Goal: Ask a question

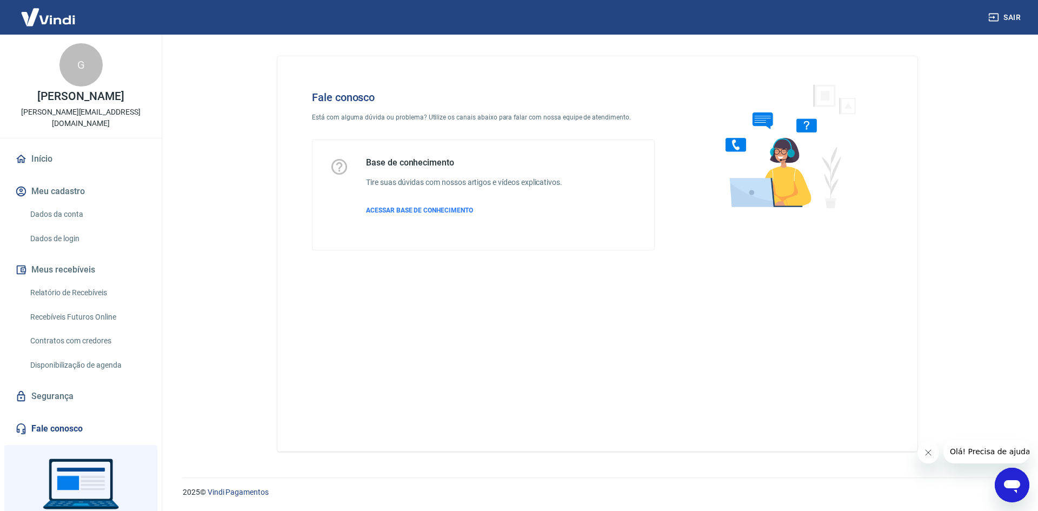
click at [1015, 482] on icon "Abrir janela de mensagens" at bounding box center [1012, 486] width 16 height 13
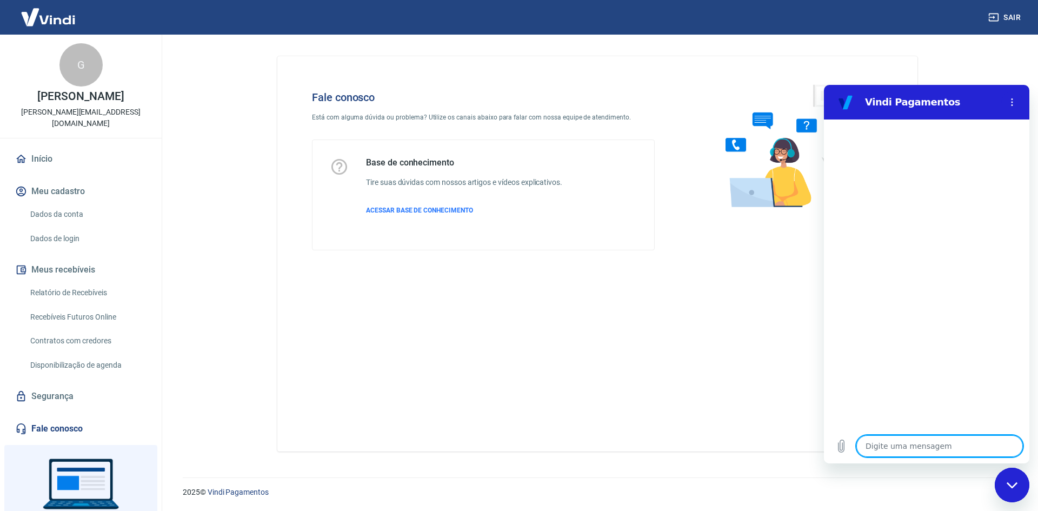
type textarea "O"
type textarea "x"
type textarea "Oi"
type textarea "x"
type textarea "Oi,"
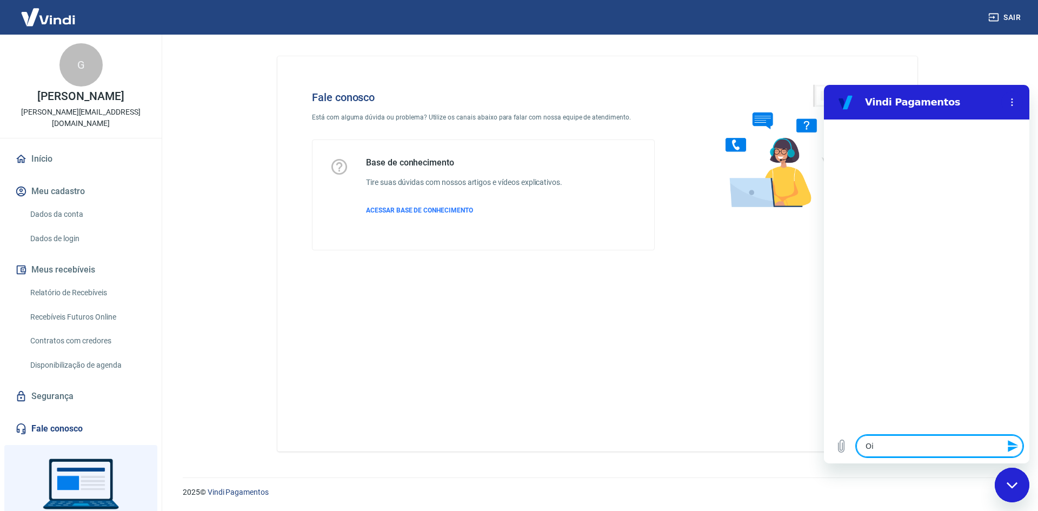
type textarea "x"
type textarea "Oi,"
type textarea "x"
type textarea "Oi,"
type textarea "x"
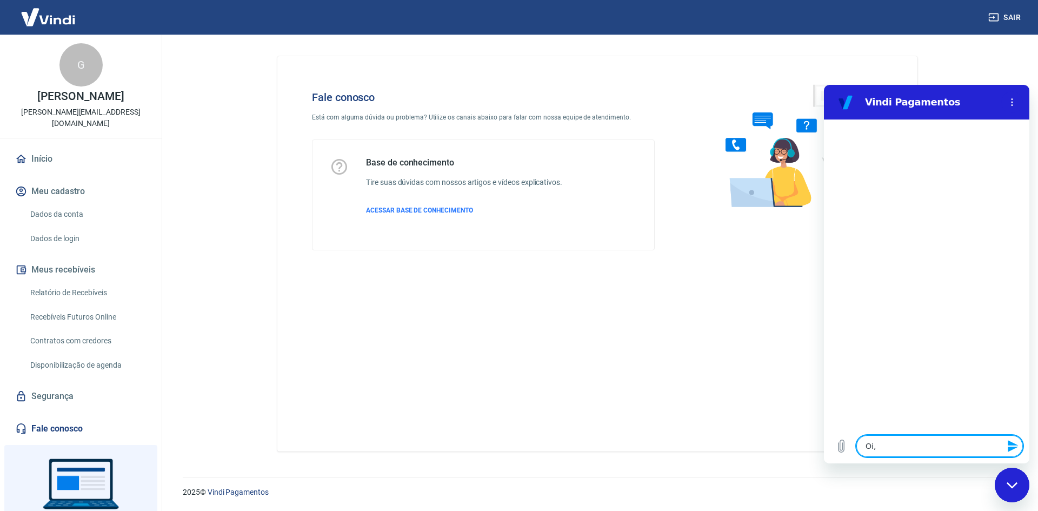
type textarea "Oi"
type textarea "x"
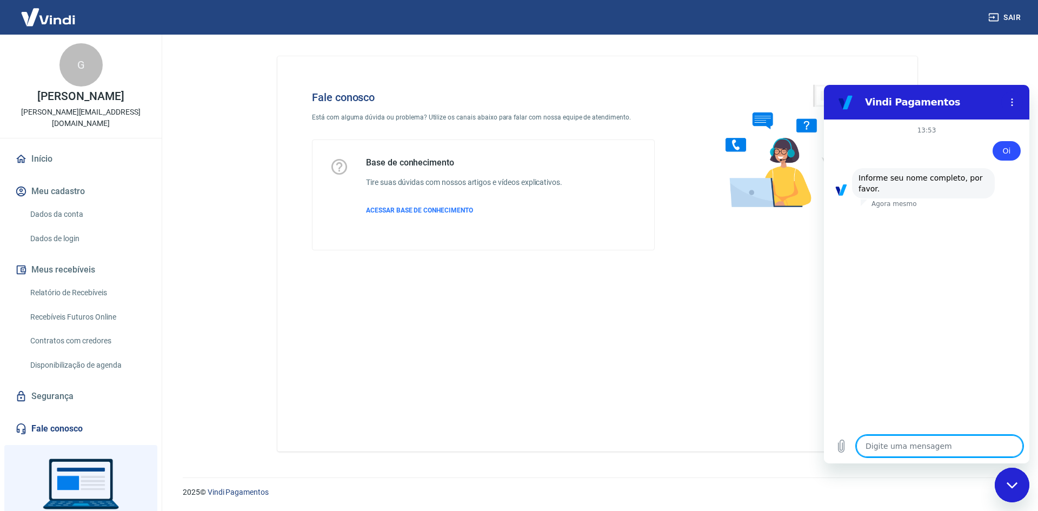
type textarea "G"
type textarea "x"
type textarea "Gu"
type textarea "x"
type textarea "Gui"
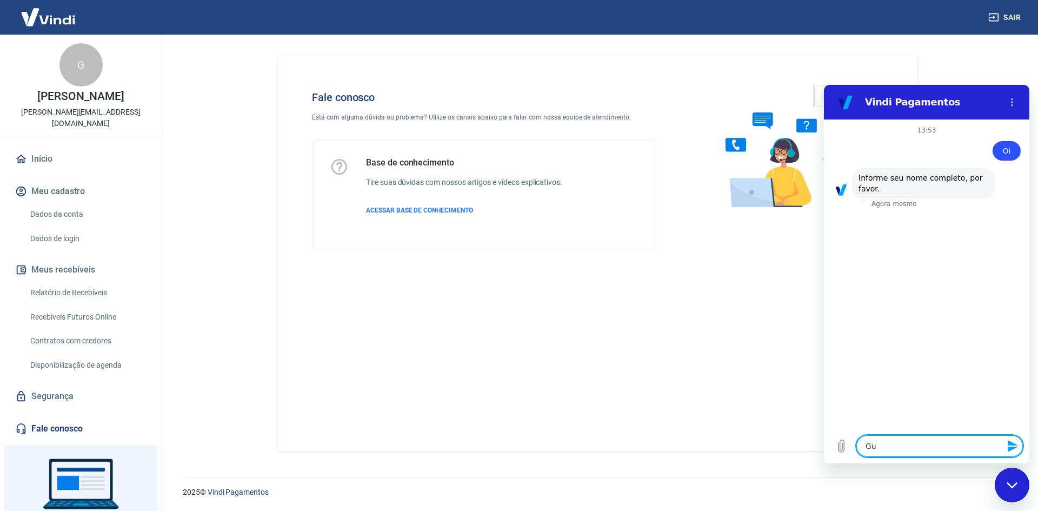
type textarea "x"
type textarea "Guil"
type textarea "x"
type textarea "Guilh"
type textarea "x"
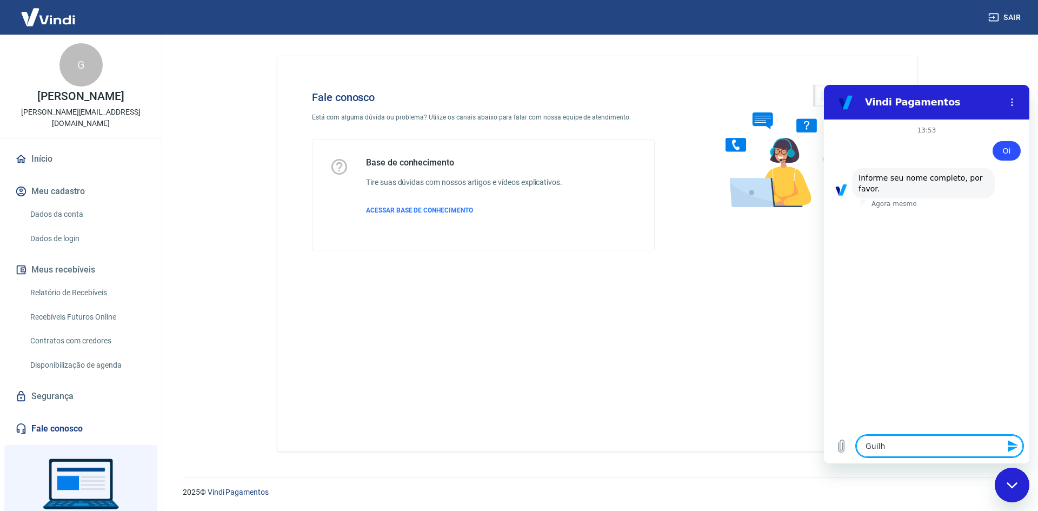
type textarea "Guilhe"
type textarea "x"
type textarea "Guilher"
type textarea "x"
type textarea "Guilherm"
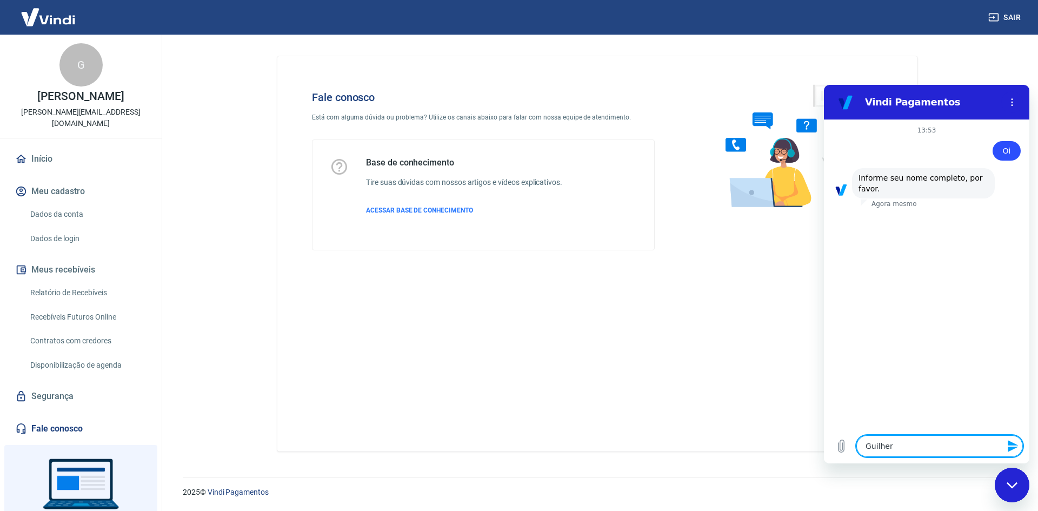
type textarea "x"
type textarea "Guilherme"
type textarea "x"
type textarea "Guilherme"
type textarea "x"
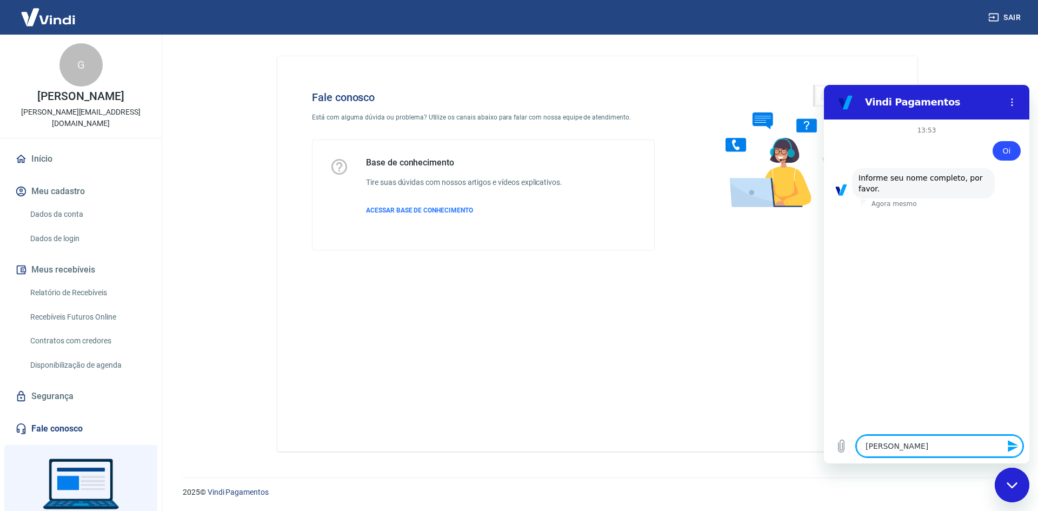
type textarea "Guilherme Y"
type textarea "x"
type textarea "Guilherme Yo"
type textarea "x"
type textarea "Guilherme Yoi"
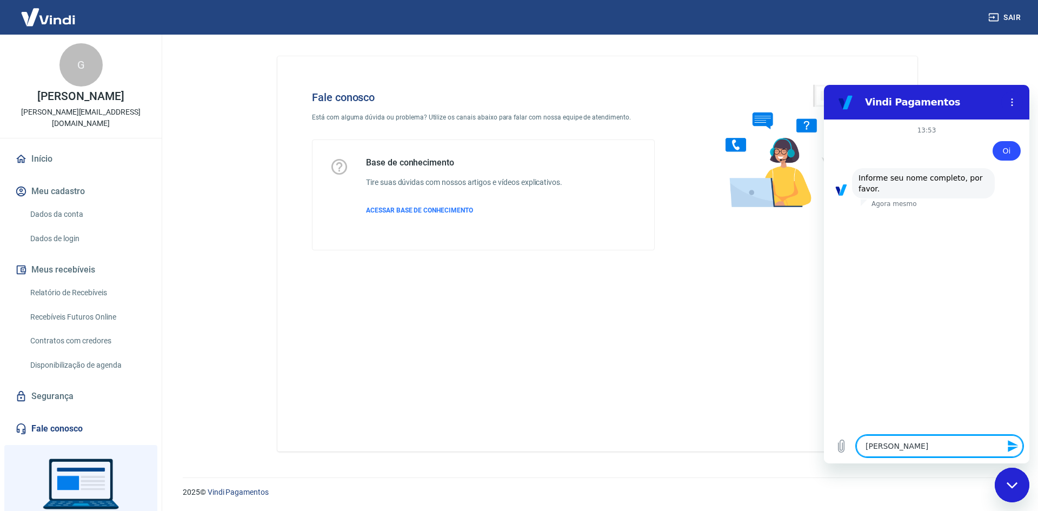
type textarea "x"
type textarea "Guilherme Yoit"
type textarea "x"
type textarea "Guilherme Yoiti"
type textarea "x"
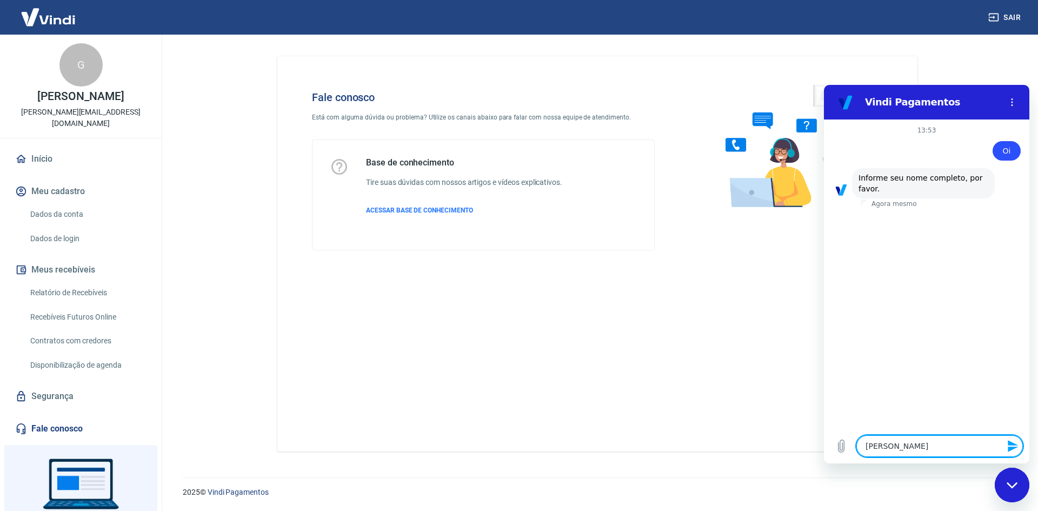
type textarea "Guilherme Yoiti"
type textarea "x"
type textarea "Guilherme Yoiti d"
type textarea "x"
type textarea "Guilherme Yoiti de"
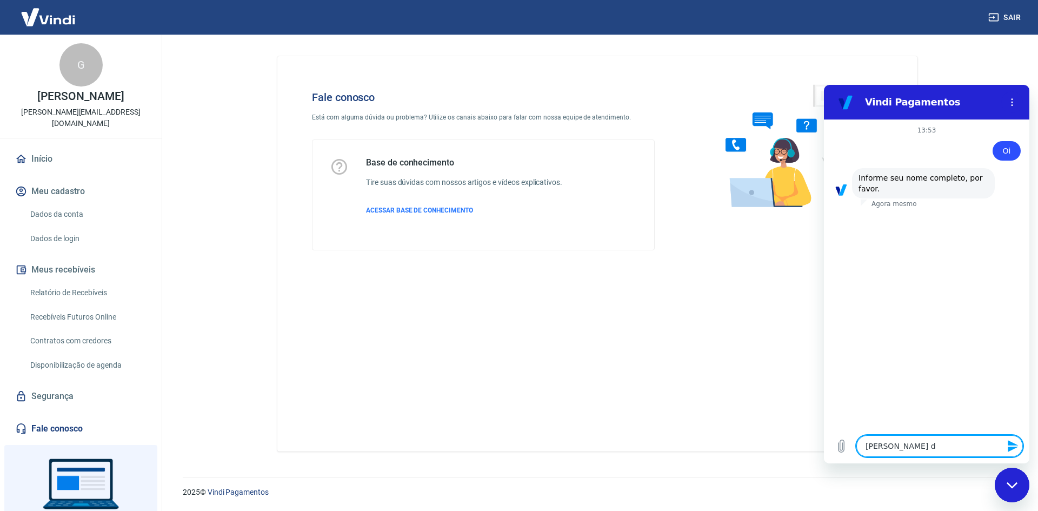
type textarea "x"
type textarea "Guilherme Yoiti de"
type textarea "x"
type textarea "Guilherme Yoiti de Y"
type textarea "x"
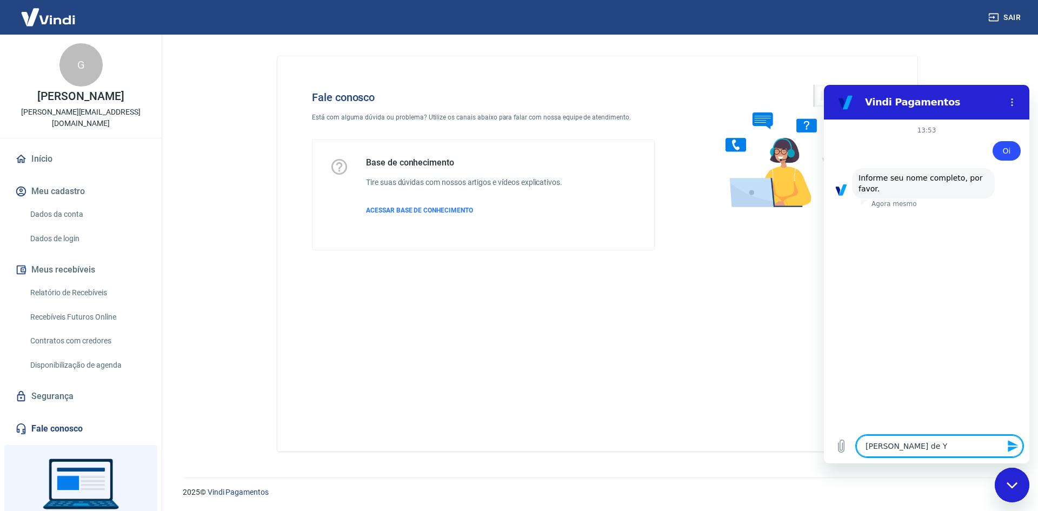
type textarea "Guilherme Yoiti de Yo"
type textarea "x"
type textarea "Guilherme Yoiti de Yol"
type textarea "x"
type textarea "Guilherme Yoiti de Yole"
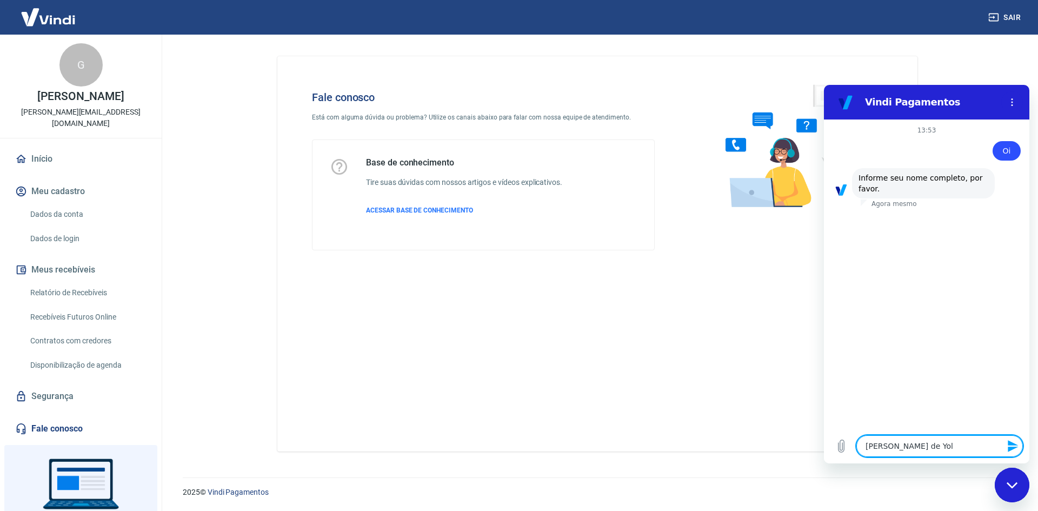
type textarea "x"
type textarea "Guilherme Yoiti de Yol"
type textarea "x"
type textarea "Guilherme Yoiti de Yo"
type textarea "x"
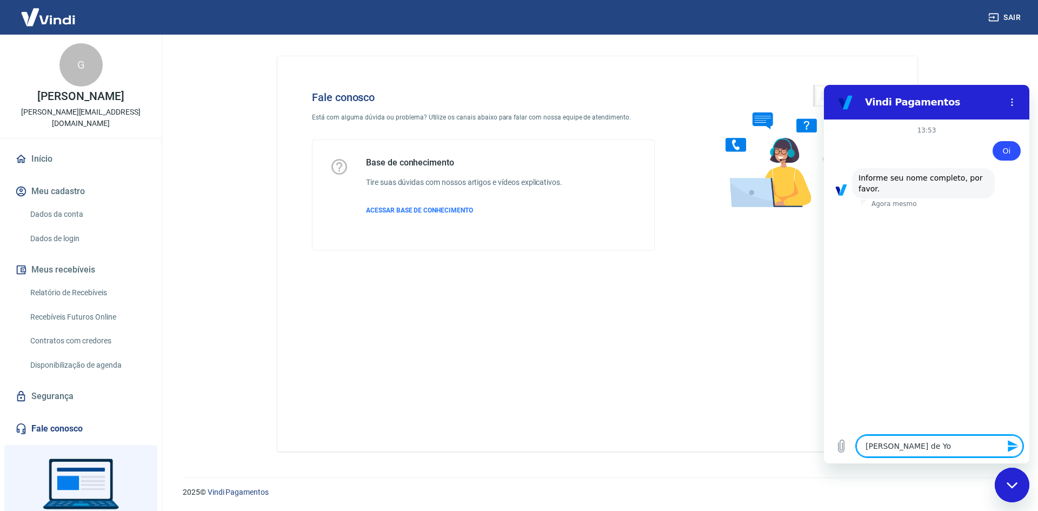
type textarea "Guilherme Yoiti de Y"
type textarea "x"
type textarea "Guilherme Yoiti de"
type textarea "x"
type textarea "Guilherme Yoiti de T"
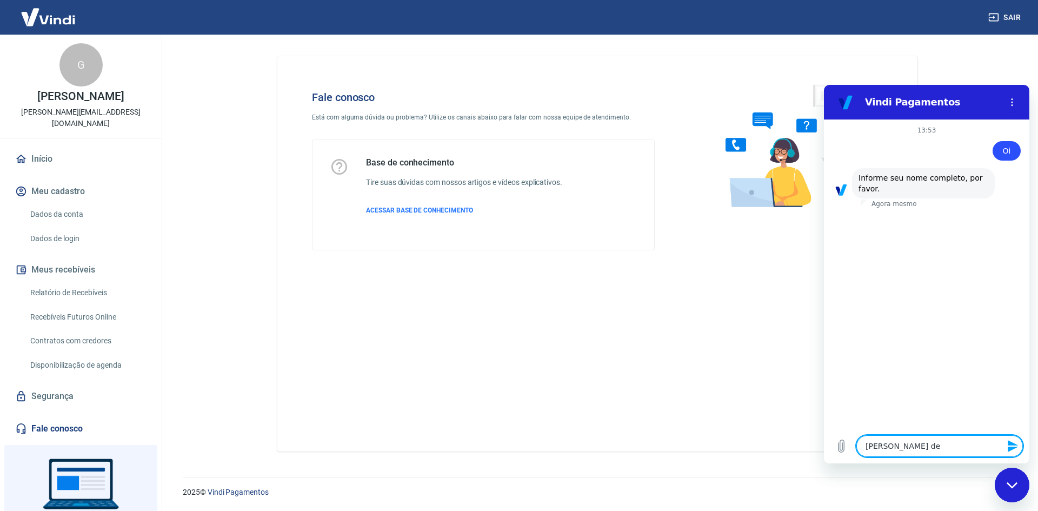
type textarea "x"
type textarea "Guilherme Yoiti de To"
type textarea "x"
type textarea "Guilherme Yoiti de Tol"
type textarea "x"
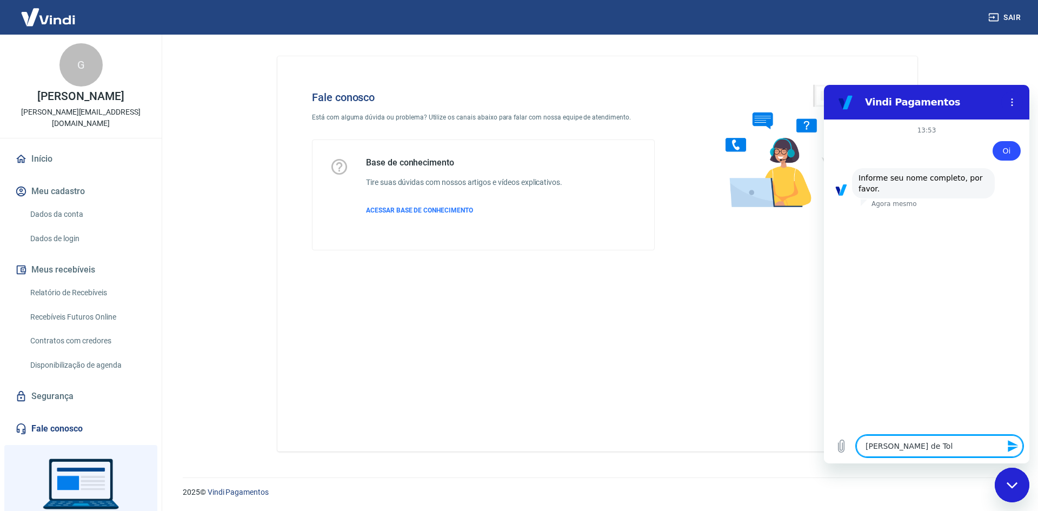
type textarea "Guilherme Yoiti de Tole"
type textarea "x"
type textarea "Guilherme Yoiti de Toled"
type textarea "x"
type textarea "Guilherme Yoiti de Toledo"
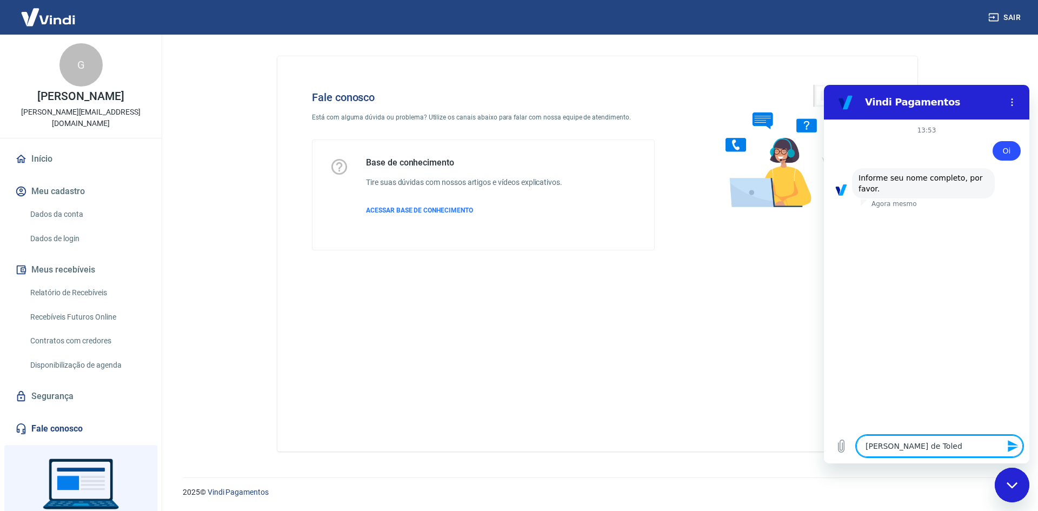
type textarea "x"
type textarea "Guilherme Yoiti de Toledo"
type textarea "x"
type textarea "Guilherme Yoiti de Toledo A"
type textarea "x"
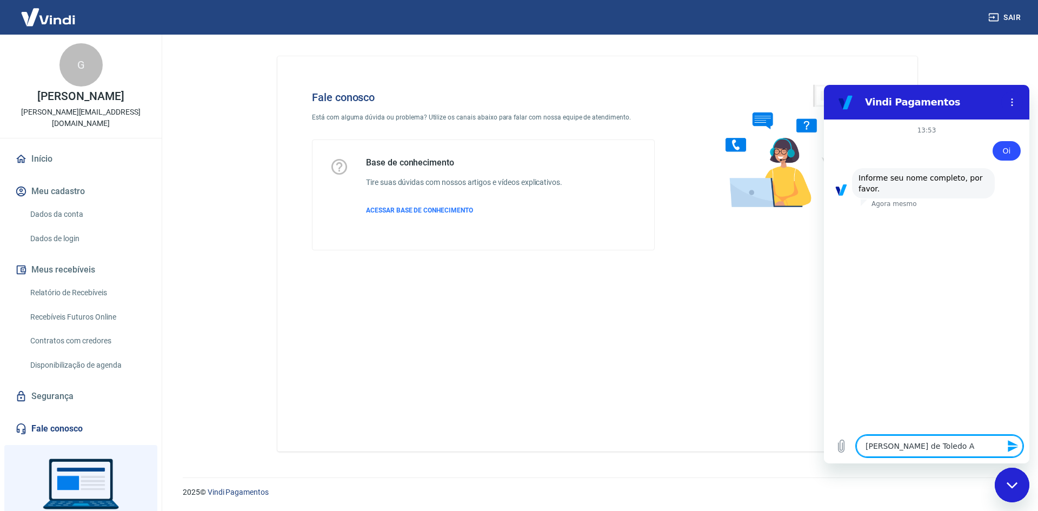
type textarea "Guilherme Yoiti de Toledo Ak"
type textarea "x"
type textarea "Guilherme Yoiti de Toledo Aka"
type textarea "x"
type textarea "Guilherme Yoiti de Toledo Akas"
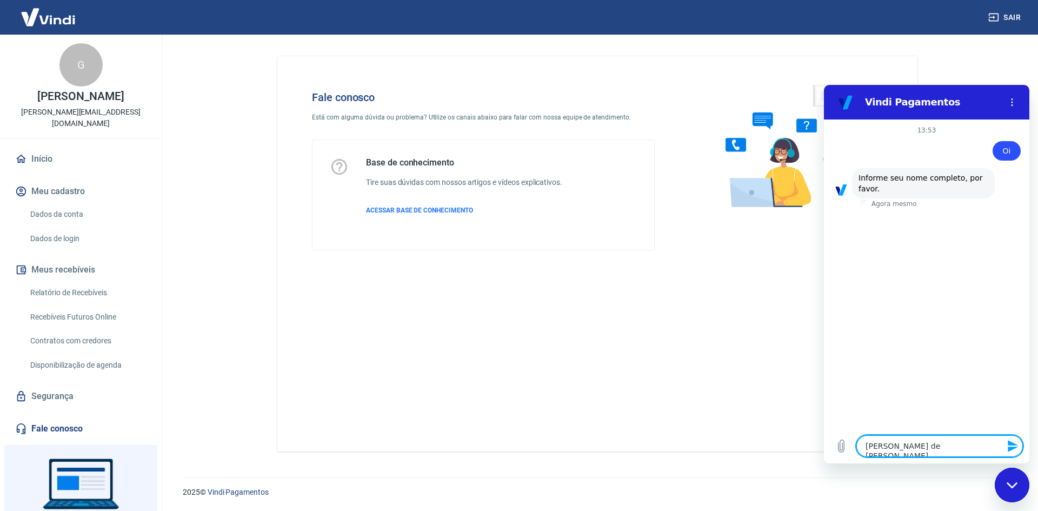
type textarea "x"
type textarea "Guilherme Yoiti de Toledo Akass"
type textarea "x"
type textarea "Guilherme Yoiti de Toledo Akassa"
type textarea "x"
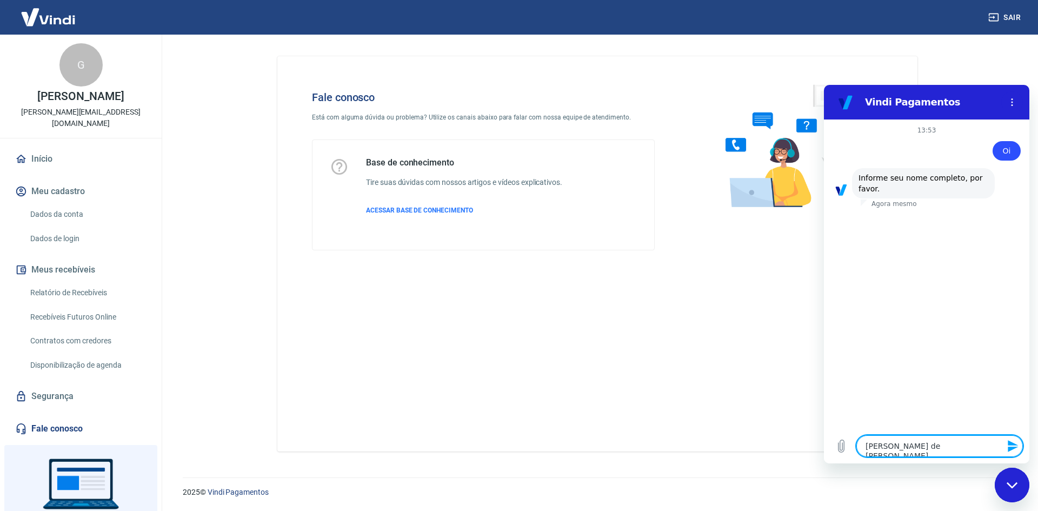
type textarea "Guilherme Yoiti de Toledo Akassak"
type textarea "x"
type textarea "Guilherme Yoiti de Toledo Akassaka"
type textarea "x"
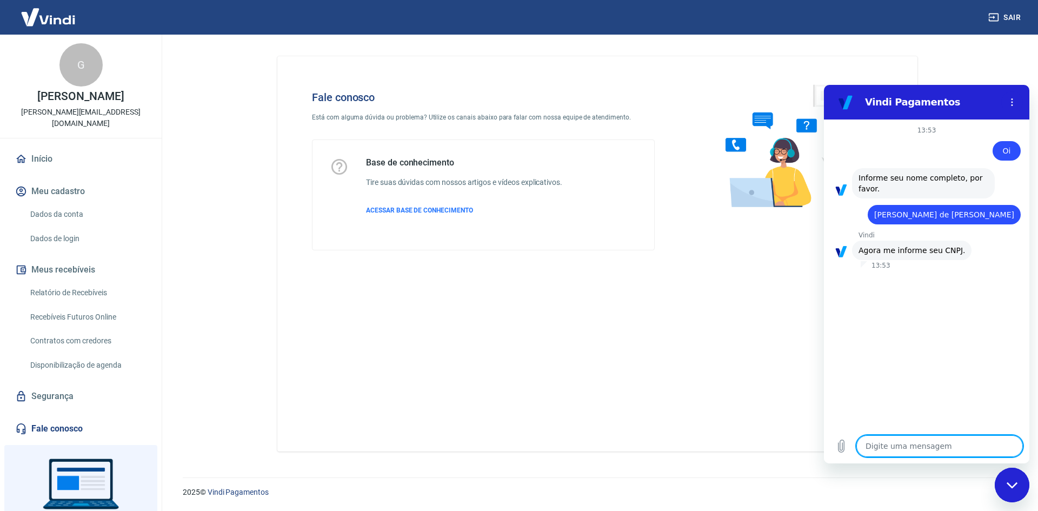
click at [944, 447] on textarea at bounding box center [940, 446] width 167 height 22
paste textarea "25.195.364/0001-03"
type textarea "25.195.364/0001-03"
type textarea "x"
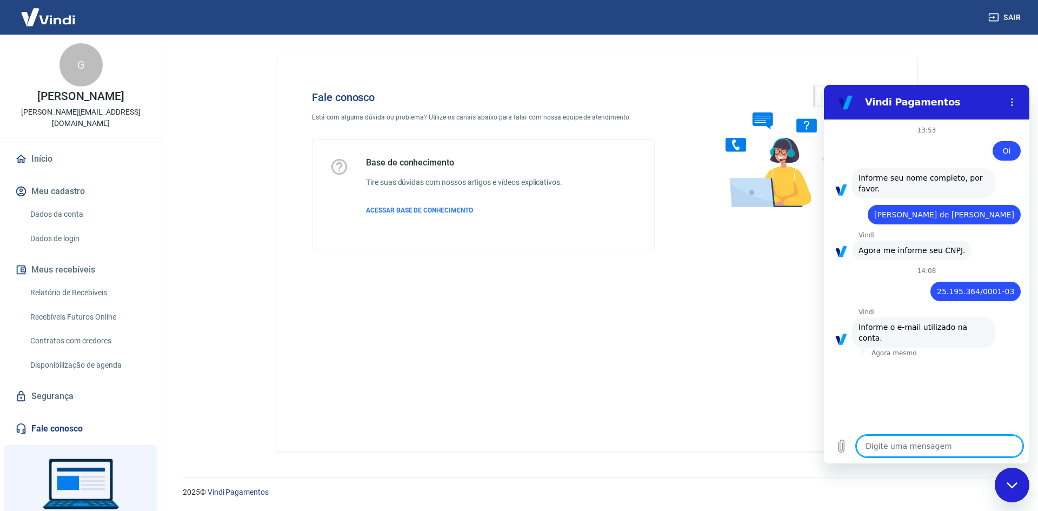
click at [908, 447] on textarea at bounding box center [940, 446] width 167 height 22
type textarea "g"
type textarea "x"
type textarea "gu"
type textarea "x"
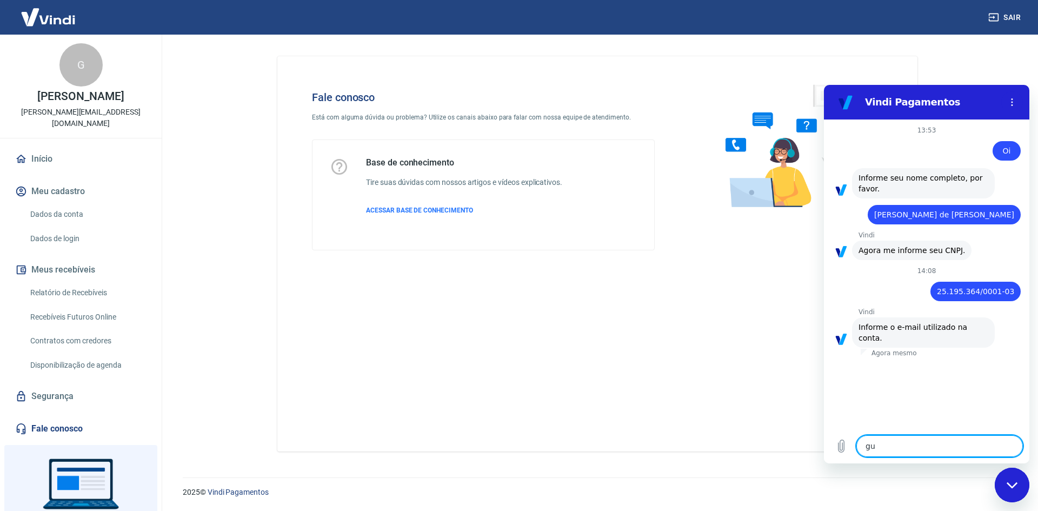
type textarea "gui"
type textarea "x"
type textarea "guil"
type textarea "x"
type textarea "guilh"
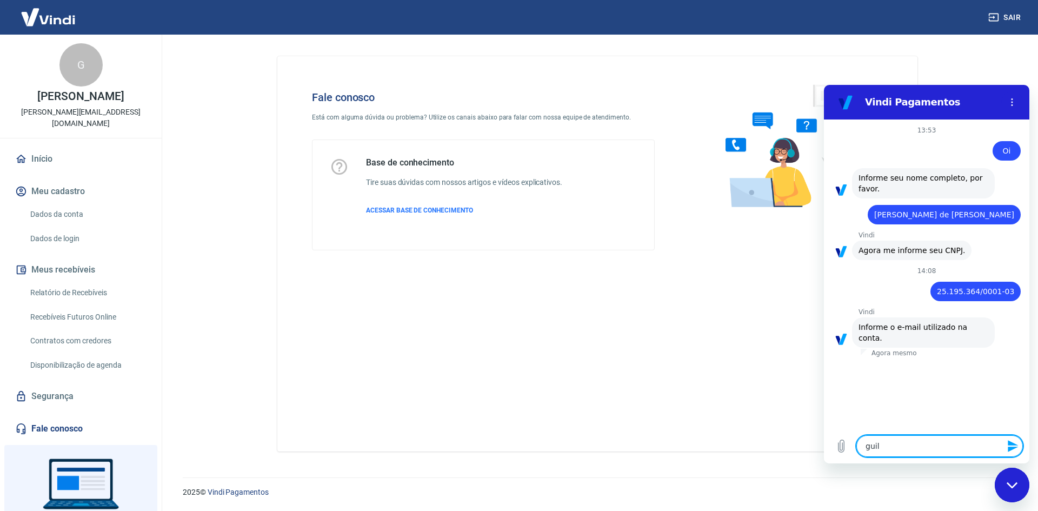
type textarea "x"
type textarea "guilhe"
type textarea "x"
type textarea "guilher"
type textarea "x"
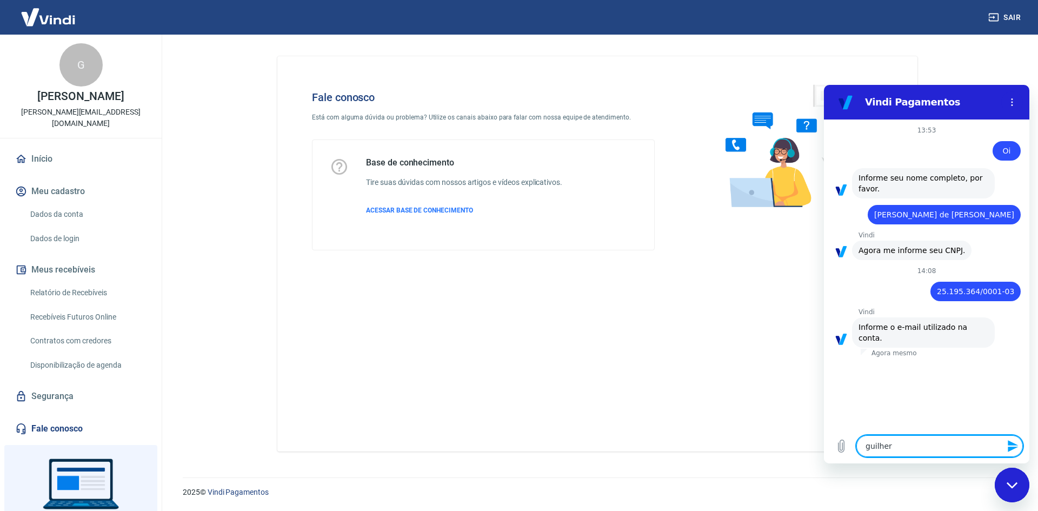
type textarea "guilherm"
type textarea "x"
type textarea "guilherme"
type textarea "x"
type textarea "guilherme."
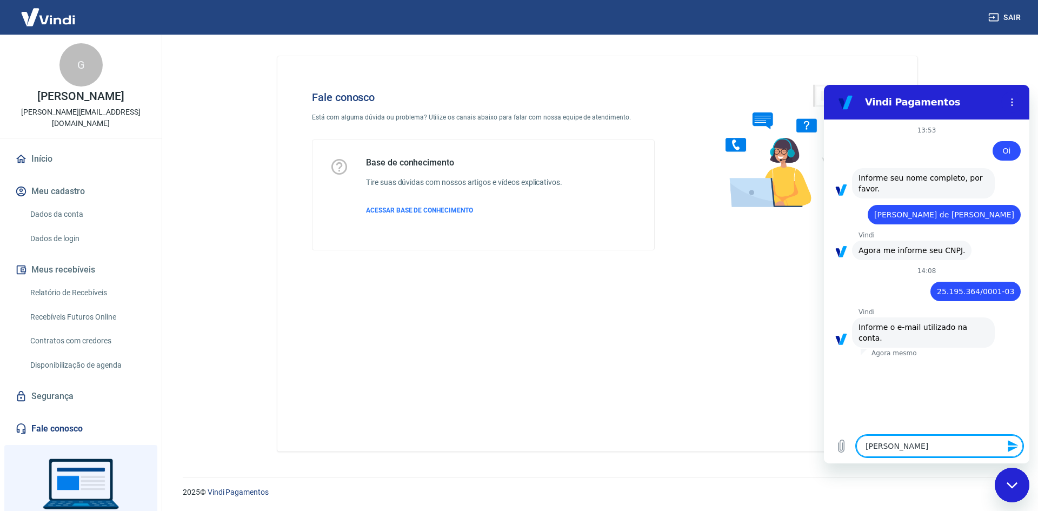
type textarea "x"
type textarea "guilherme.t"
type textarea "x"
type textarea "guilherme.to"
type textarea "x"
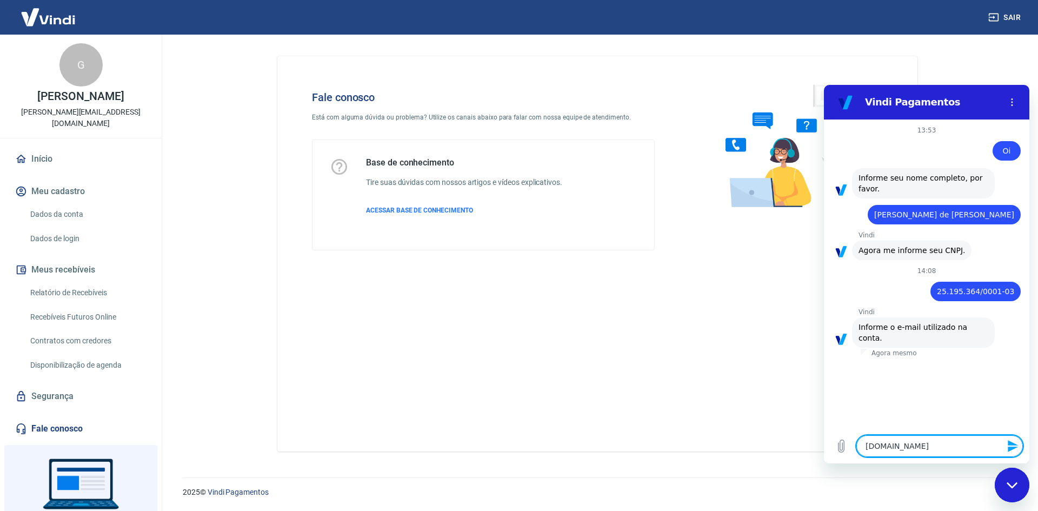
type textarea "guilherme.tol"
type textarea "x"
type textarea "guilherme.tole"
type textarea "x"
type textarea "guilherme.toled"
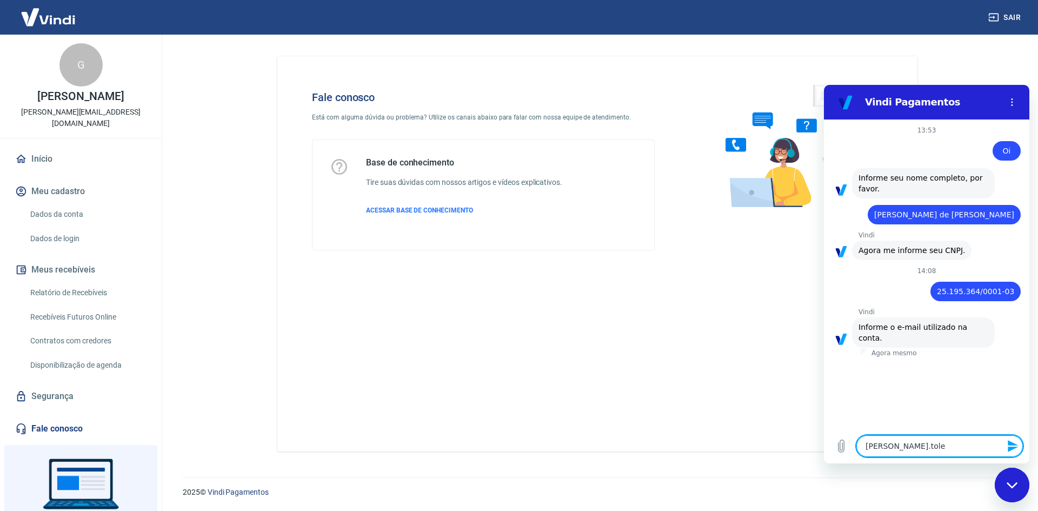
type textarea "x"
type textarea "guilherme.toledo"
type textarea "x"
type textarea "guilherme.toledoa"
type textarea "x"
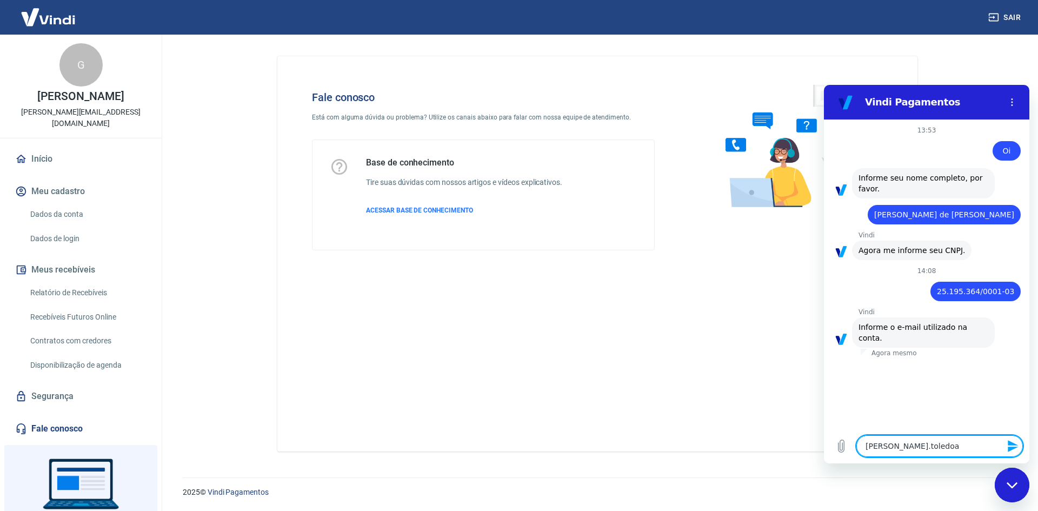
type textarea "guilherme.toledoak"
type textarea "x"
type textarea "guilherme.toledoaka"
type textarea "x"
type textarea "guilherme.toledoakas"
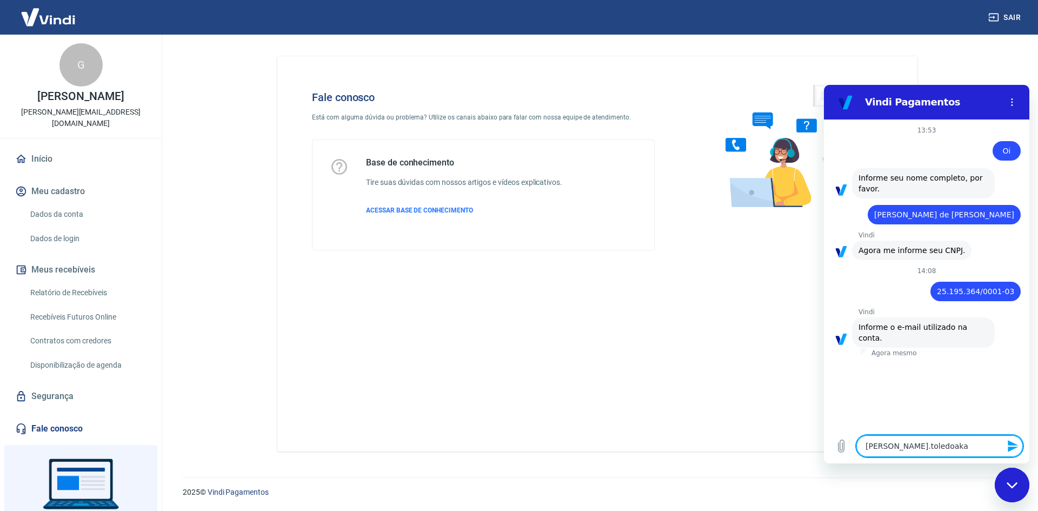
type textarea "x"
type textarea "guilherme.toledoakass"
type textarea "x"
type textarea "guilherme.toledoakassa"
type textarea "x"
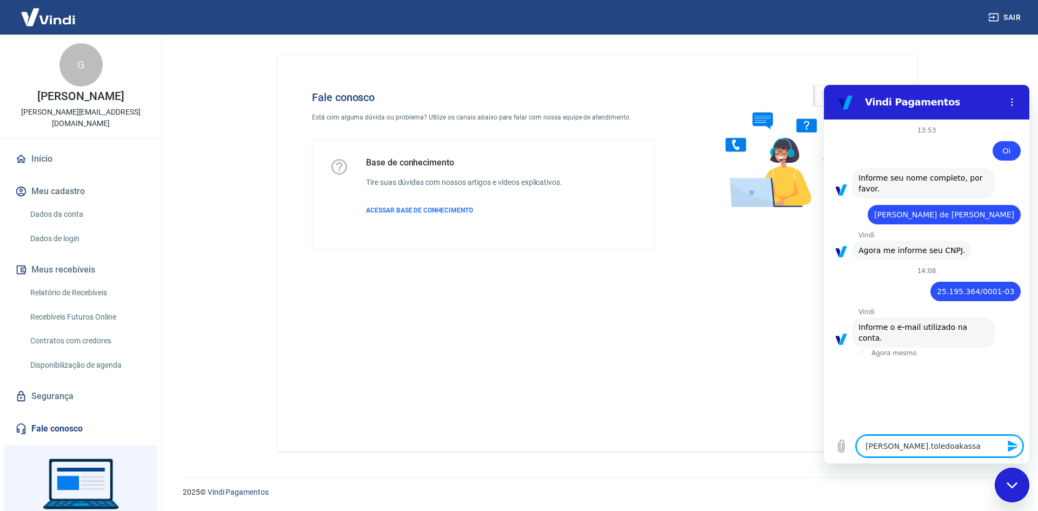
type textarea "guilherme.toledoakassak"
type textarea "x"
type textarea "guilherme.toledoakassaka"
type textarea "x"
type textarea "guilherme.toledoakassaka@"
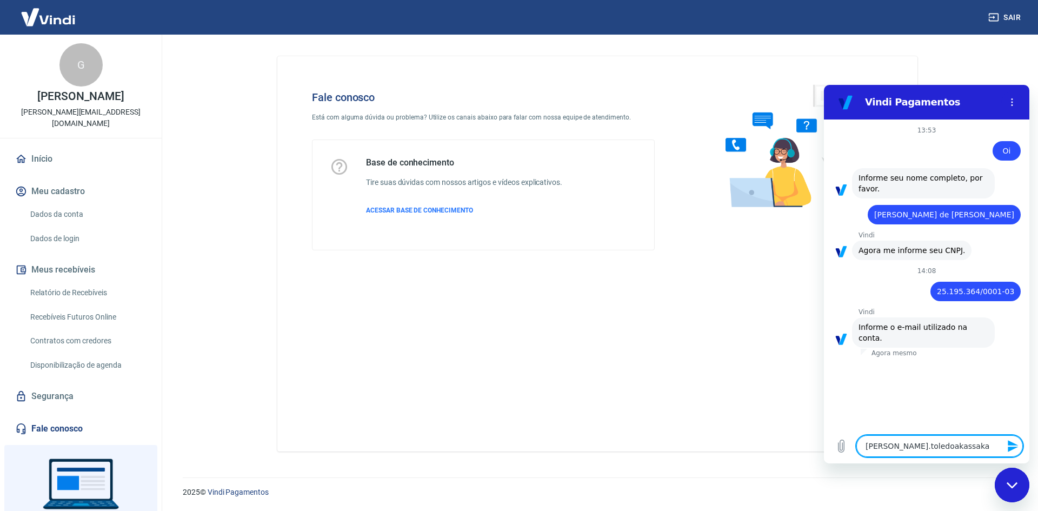
type textarea "x"
type textarea "guilherme.toledoakassaka@g"
type textarea "x"
type textarea "guilherme.toledoakassaka@gm"
type textarea "x"
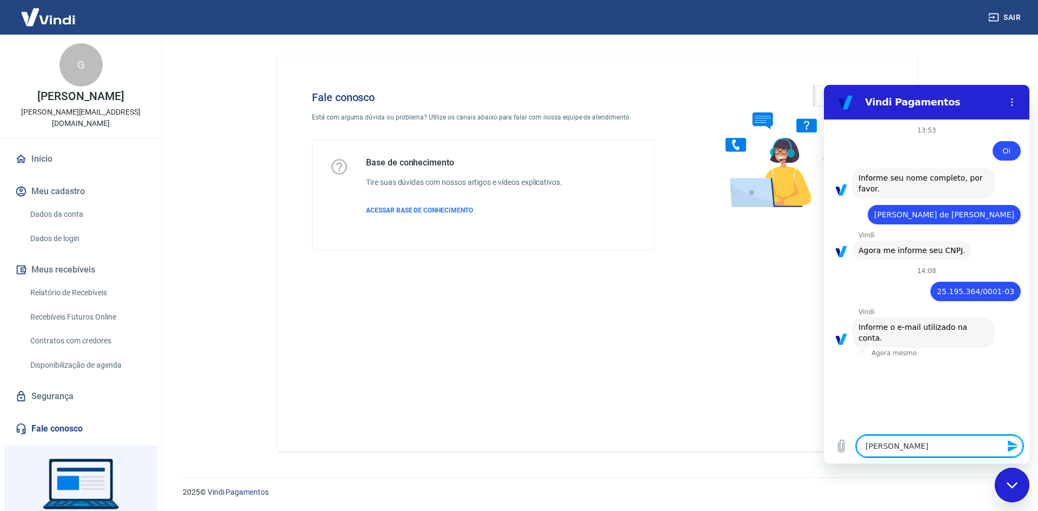
type textarea "guilherme.toledoakassaka@gma"
type textarea "x"
type textarea "guilherme.toledoakassaka@gmai"
type textarea "x"
type textarea "guilherme.toledoakassaka@gmail"
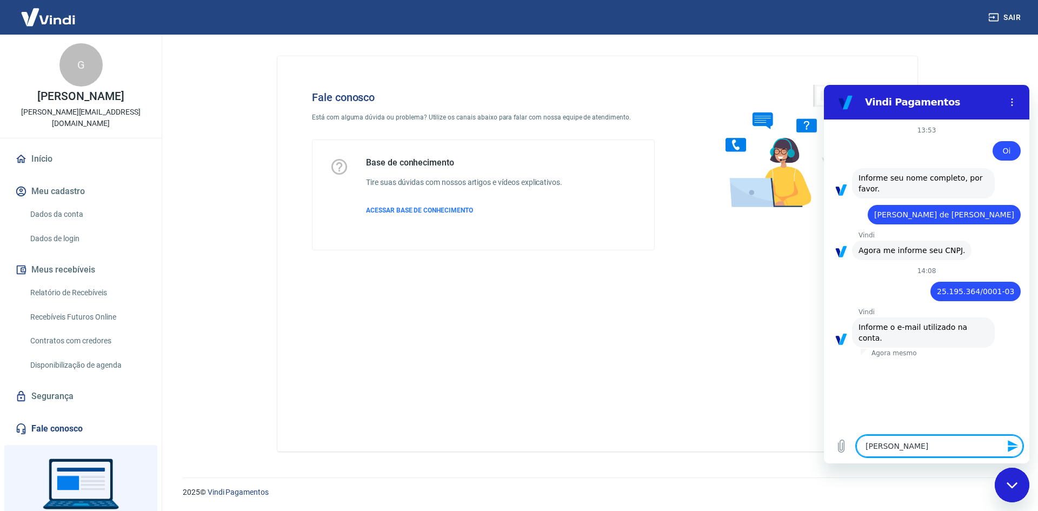
type textarea "x"
type textarea "guilherme.toledoakassaka@gmail."
type textarea "x"
type textarea "guilherme.toledoakassaka@gmail.c"
type textarea "x"
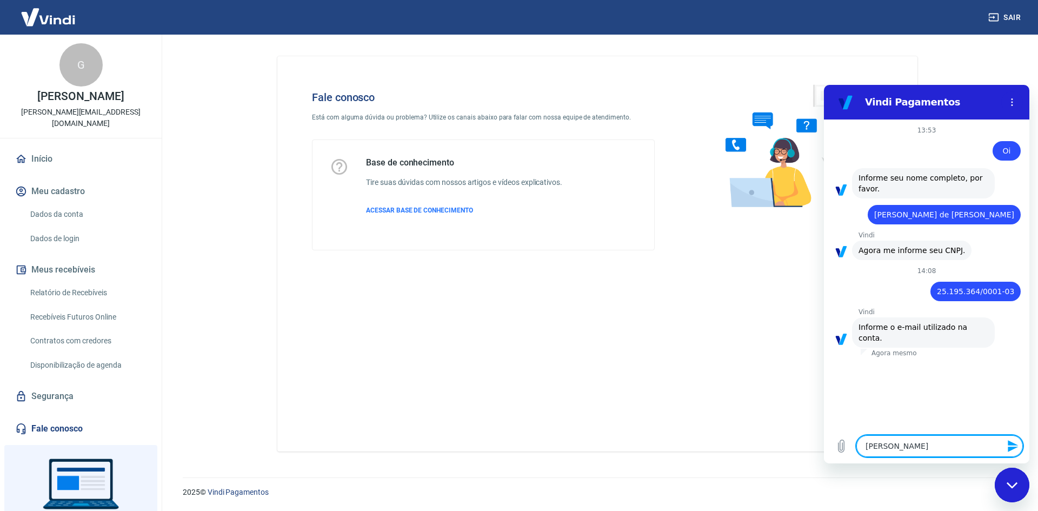
type textarea "guilherme.toledoakassaka@gmail.co"
type textarea "x"
type textarea "guilherme.toledoakassaka@gmail.com"
type textarea "x"
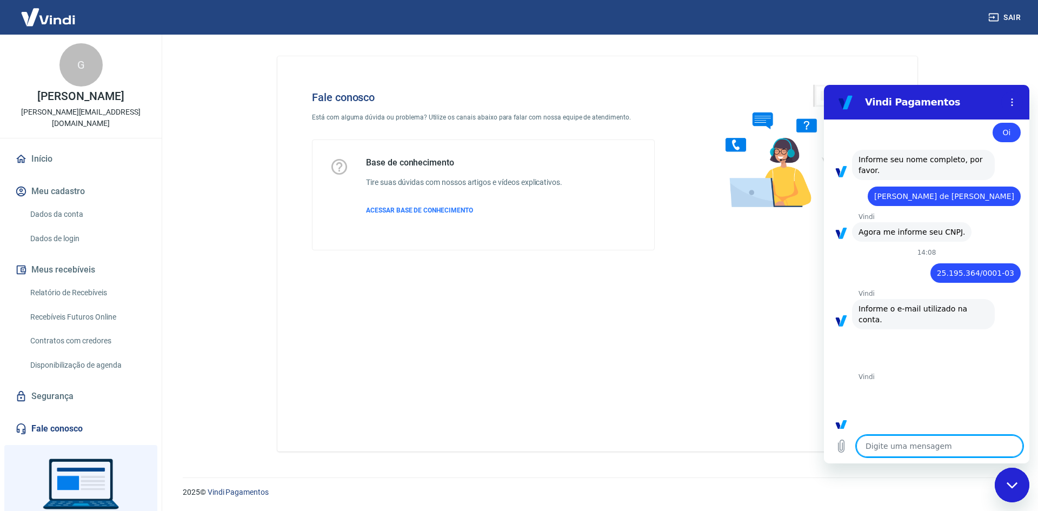
scroll to position [244, 0]
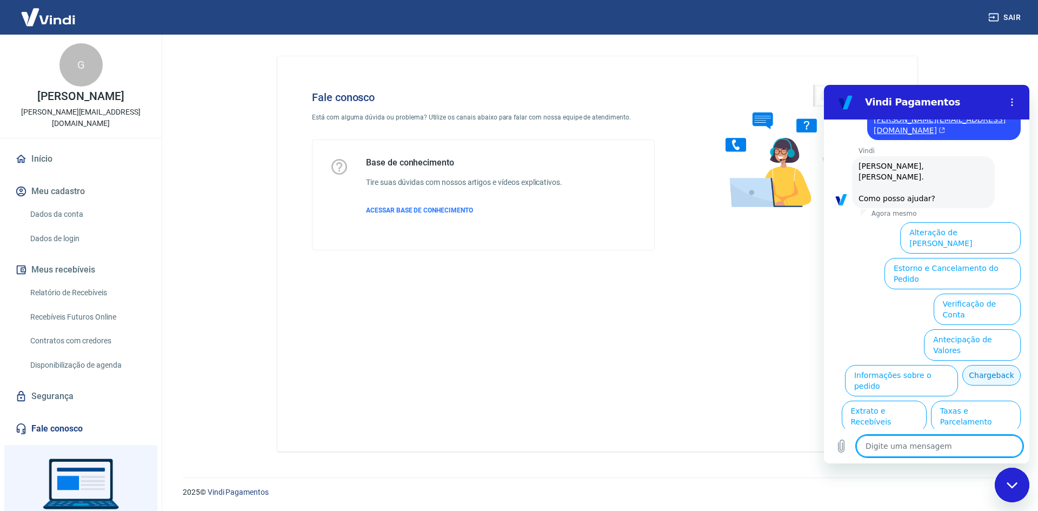
click at [963, 365] on button "Chargeback" at bounding box center [992, 375] width 58 height 21
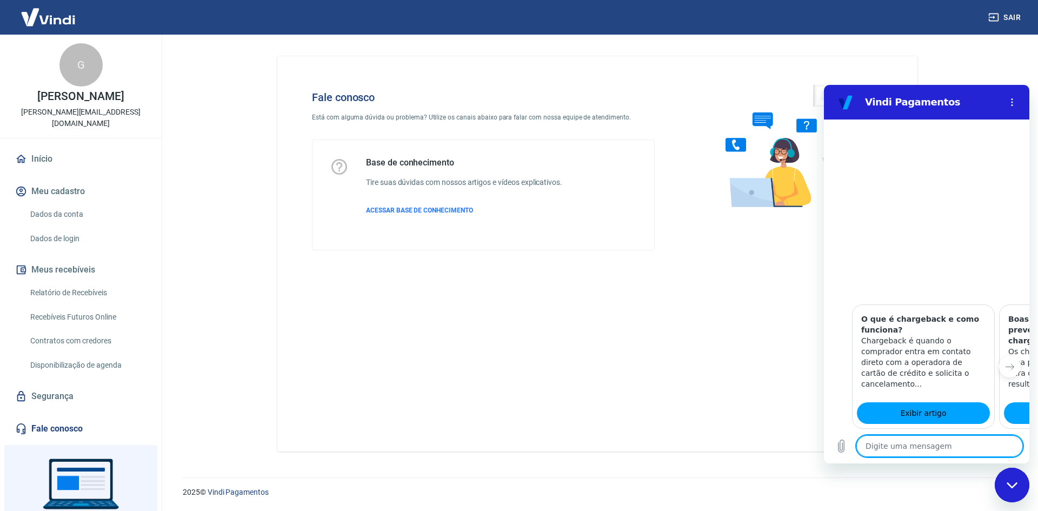
scroll to position [567, 0]
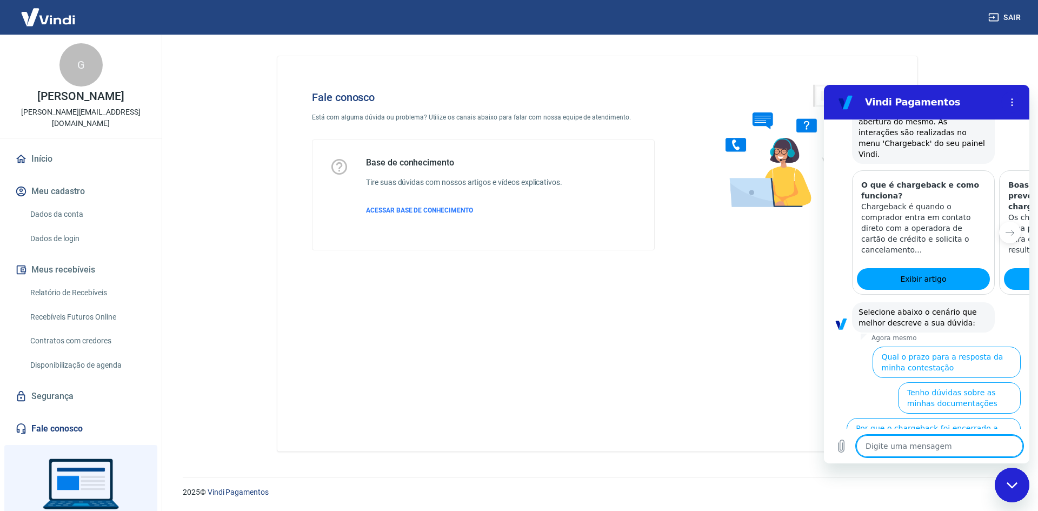
click at [906, 454] on button "Quero contratar a cobertura de Chargeback" at bounding box center [939, 469] width 164 height 31
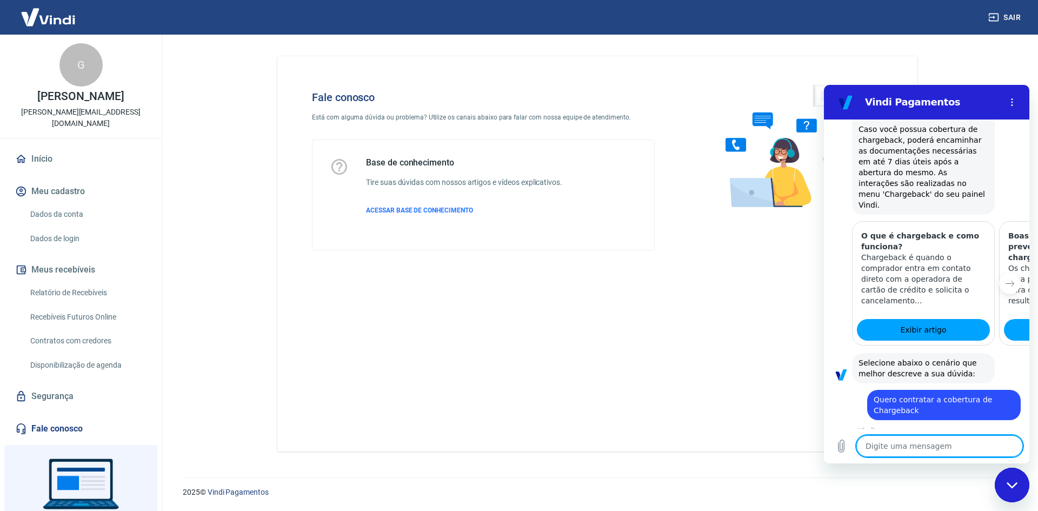
scroll to position [579, 0]
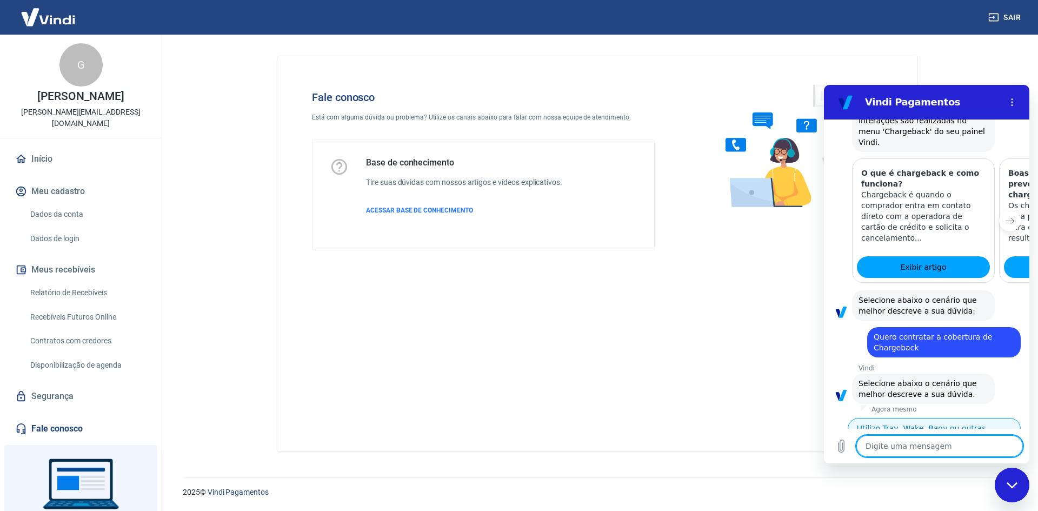
click at [901, 418] on button "Utilizo Tray, Wake, Bagy ou outras plataformas" at bounding box center [934, 433] width 173 height 31
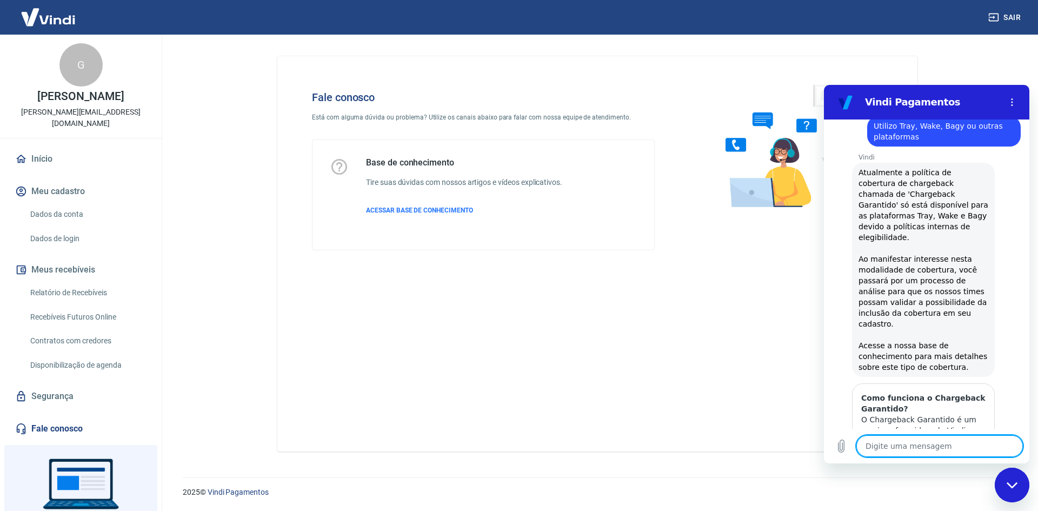
scroll to position [936, 0]
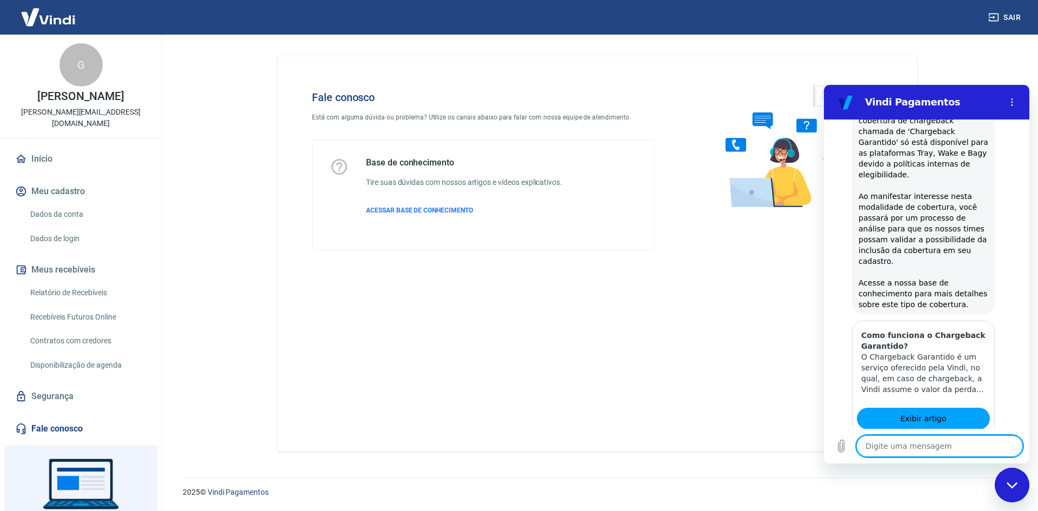
click at [968, 475] on button "Sim" at bounding box center [967, 485] width 31 height 21
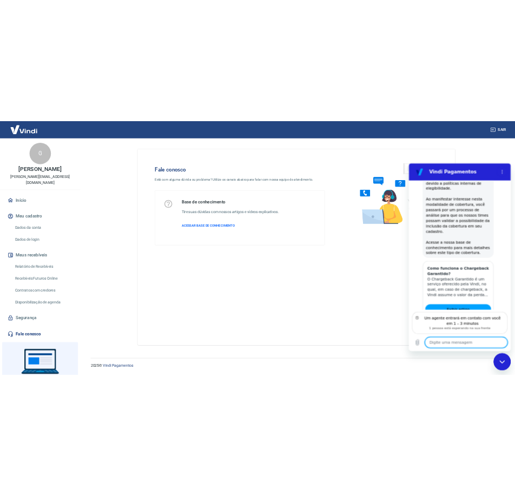
scroll to position [1023, 0]
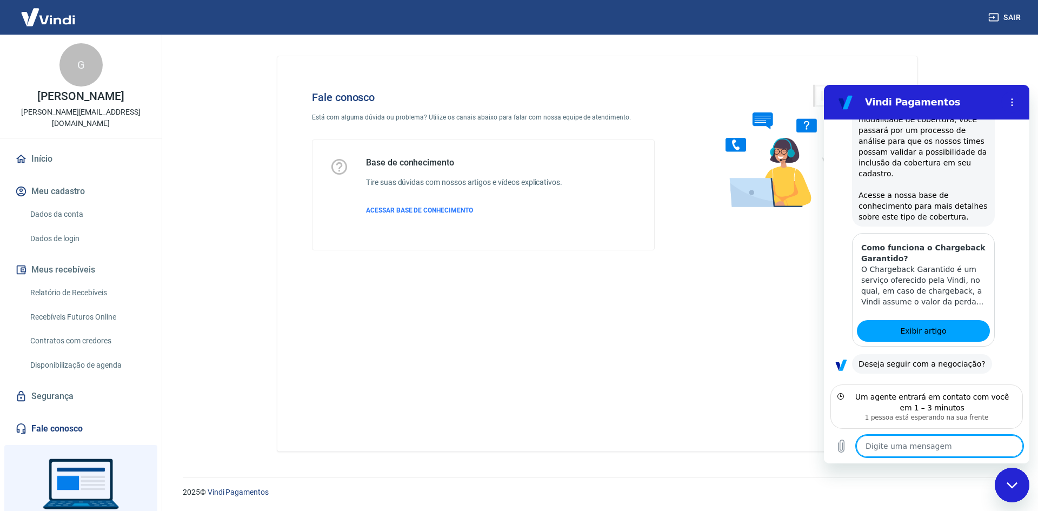
click at [966, 441] on textarea at bounding box center [940, 446] width 167 height 22
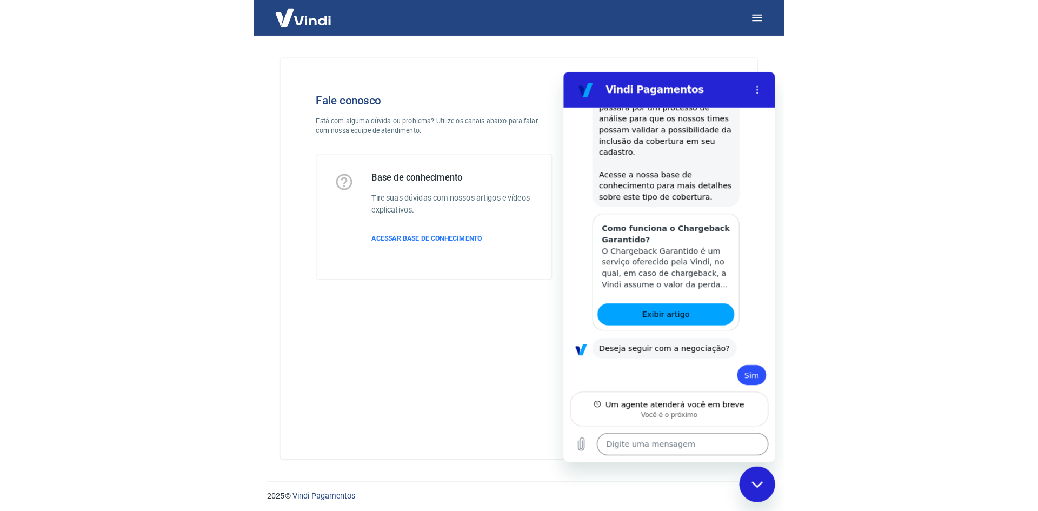
scroll to position [1033, 0]
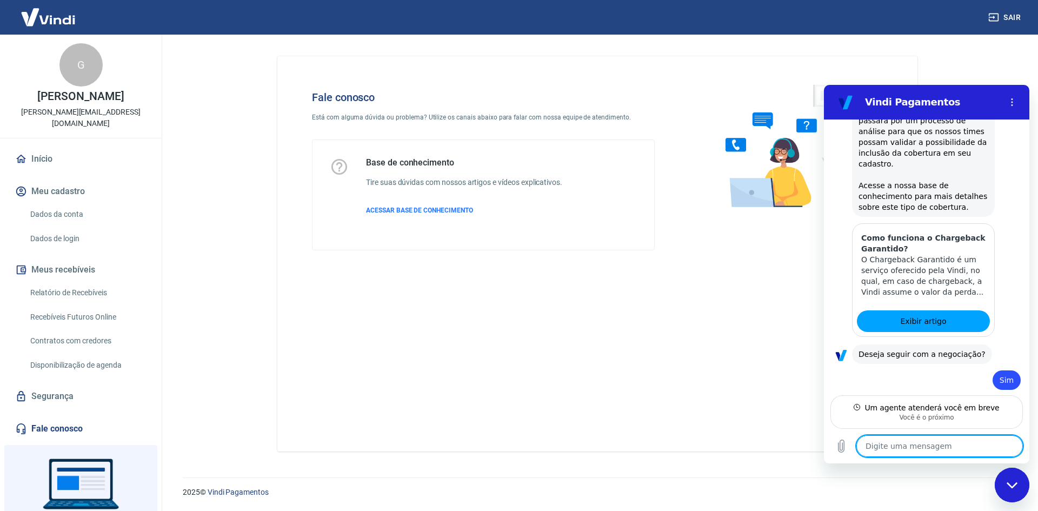
click at [922, 445] on textarea at bounding box center [940, 446] width 167 height 22
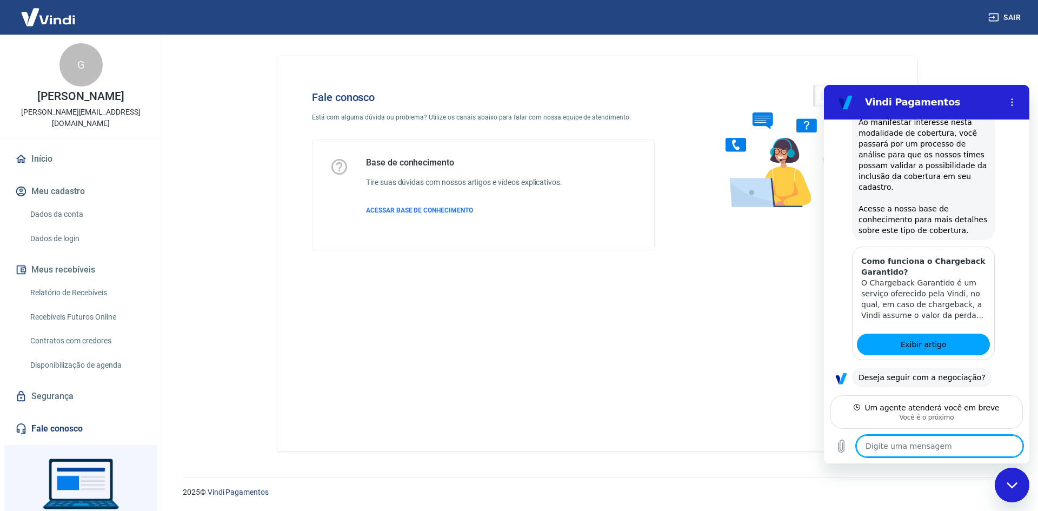
type textarea "x"
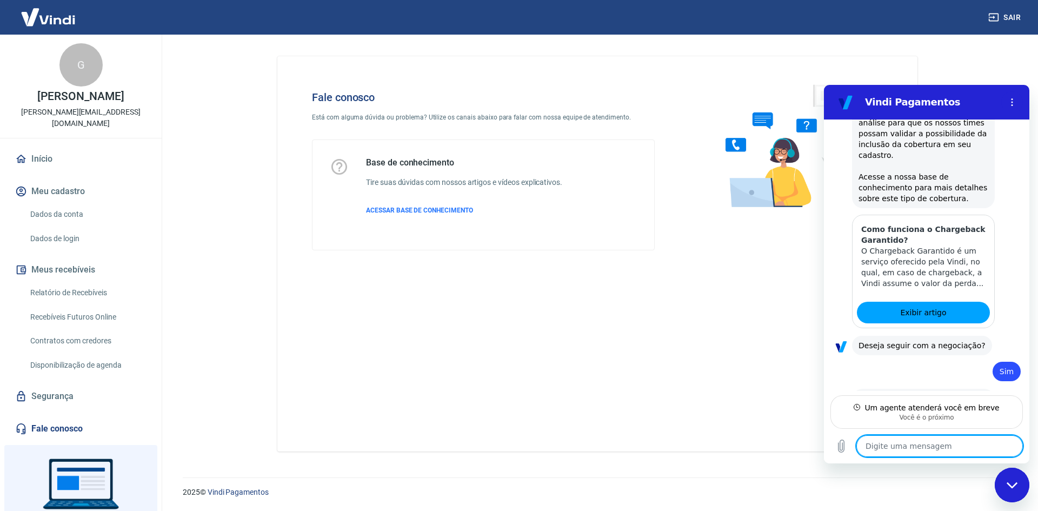
type textarea "O"
type textarea "x"
type textarea "Oi"
type textarea "x"
type textarea "Oi"
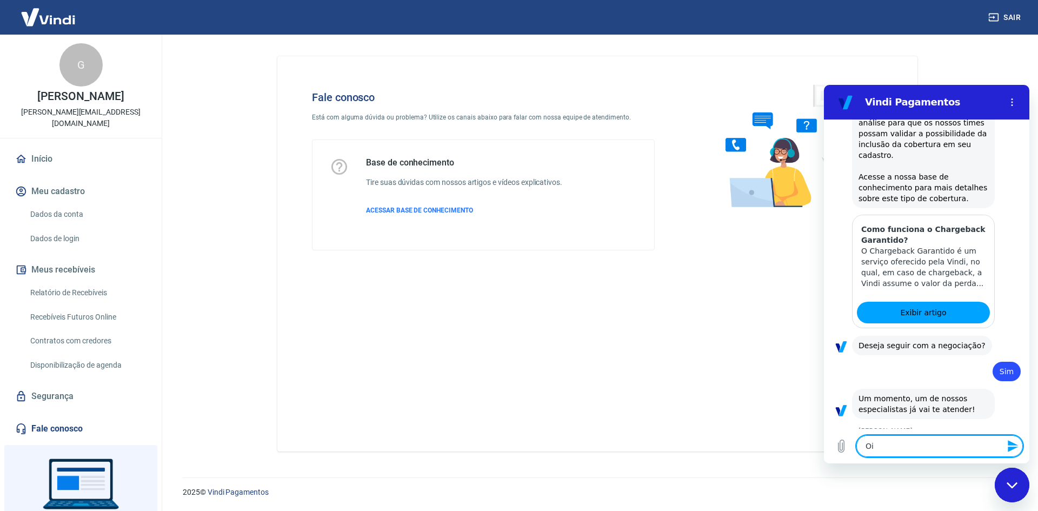
type textarea "x"
type textarea "Oi n"
type textarea "x"
type textarea "Oi na"
type textarea "x"
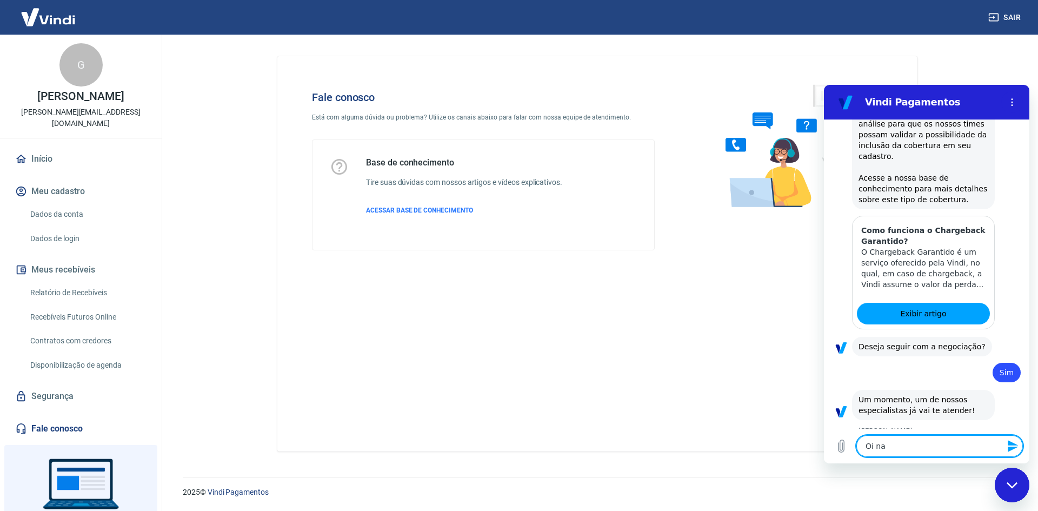
type textarea "Oi nan"
type textarea "x"
type textarea "Oi nani"
type textarea "x"
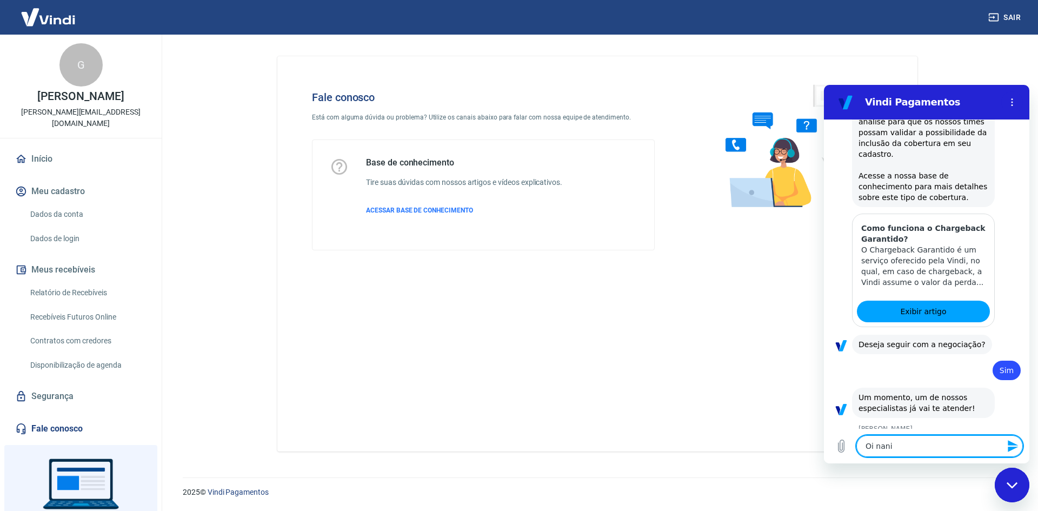
type textarea "Oi nani,"
type textarea "x"
type textarea "Oi nani,"
type textarea "x"
type textarea "Oi nani, b"
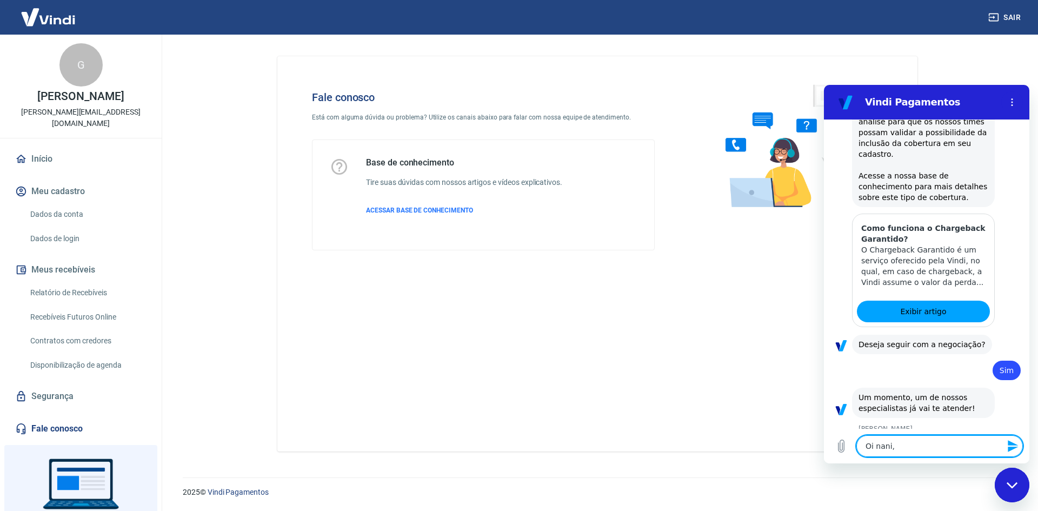
type textarea "x"
type textarea "Oi nani, bo"
type textarea "x"
type textarea "Oi nani, boa"
type textarea "x"
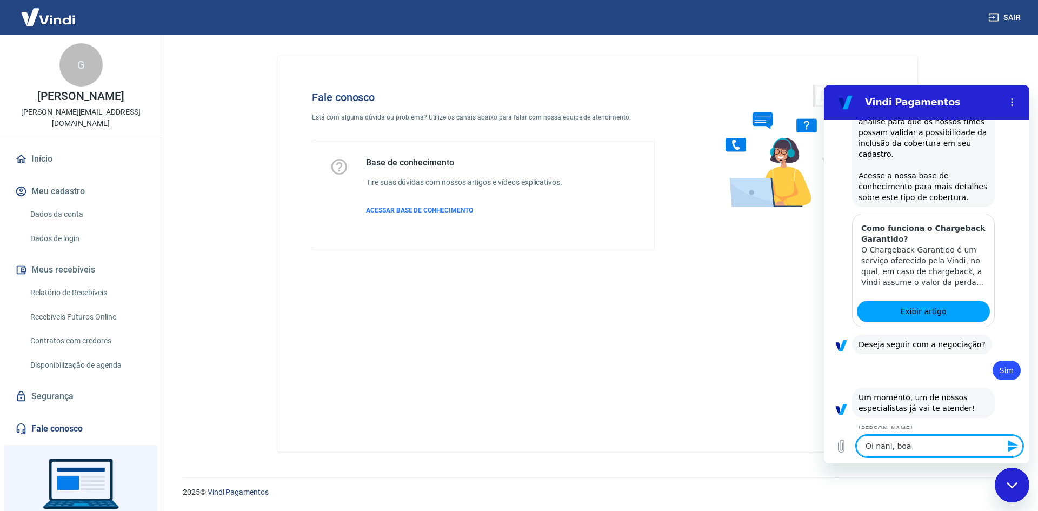
type textarea "Oi nani, boa"
type textarea "x"
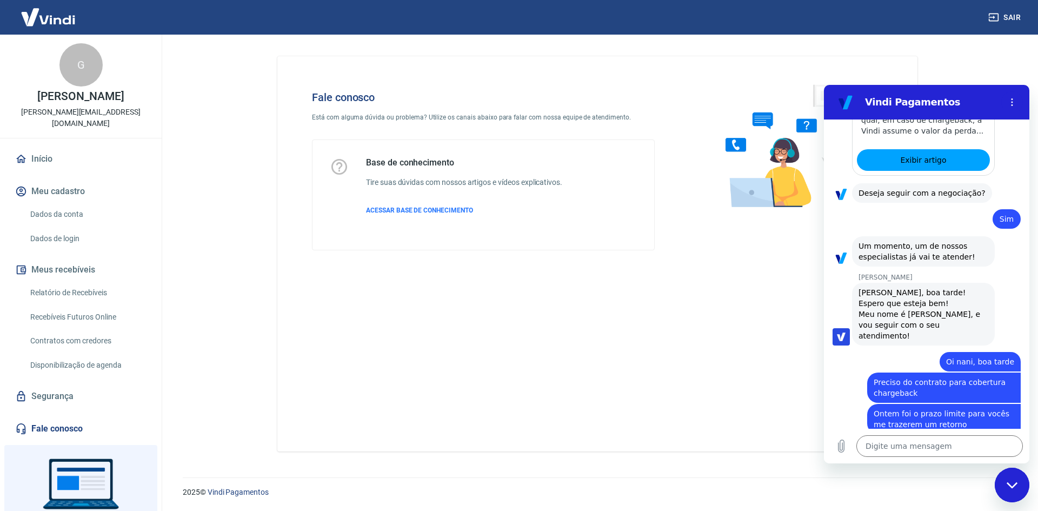
scroll to position [1294, 0]
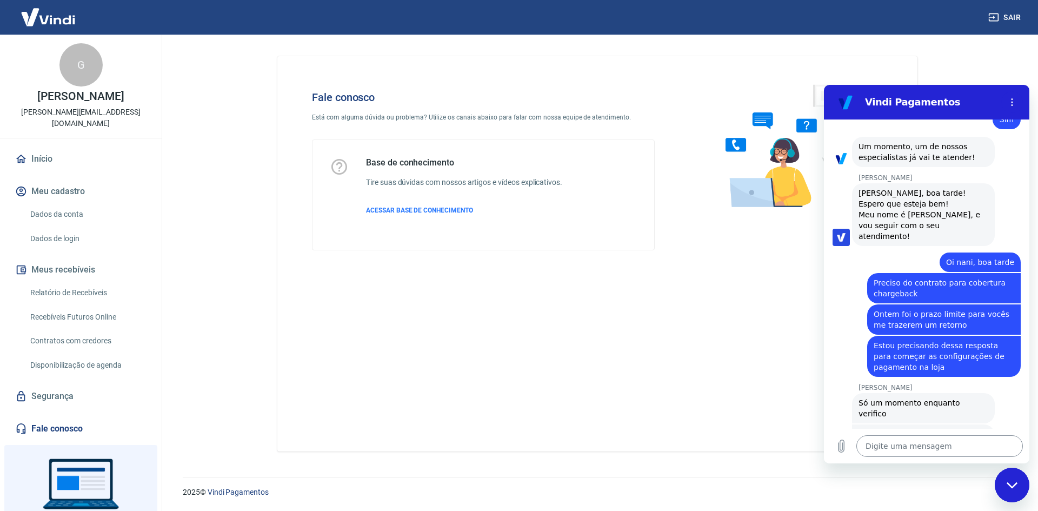
click at [930, 446] on textarea at bounding box center [940, 446] width 167 height 22
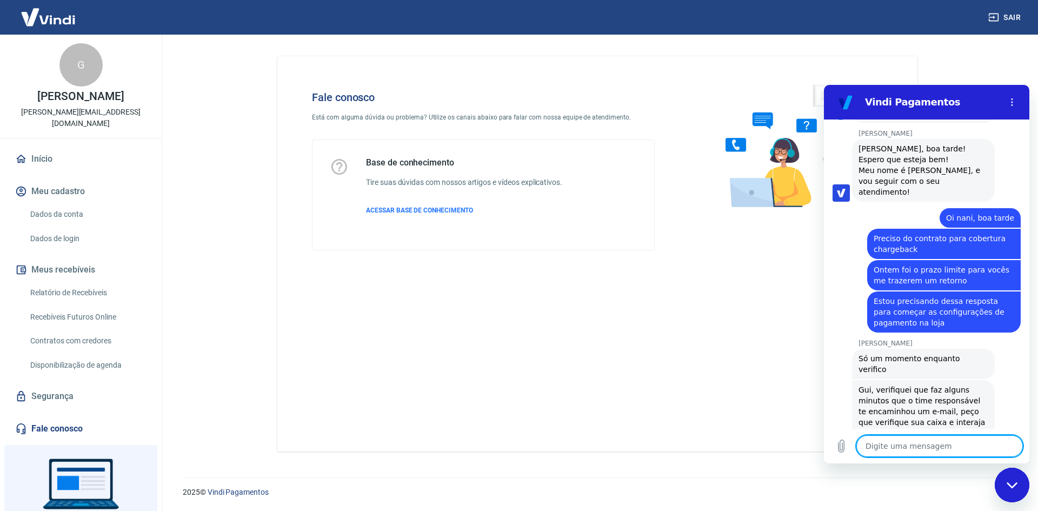
scroll to position [1340, 0]
